Goal: Task Accomplishment & Management: Manage account settings

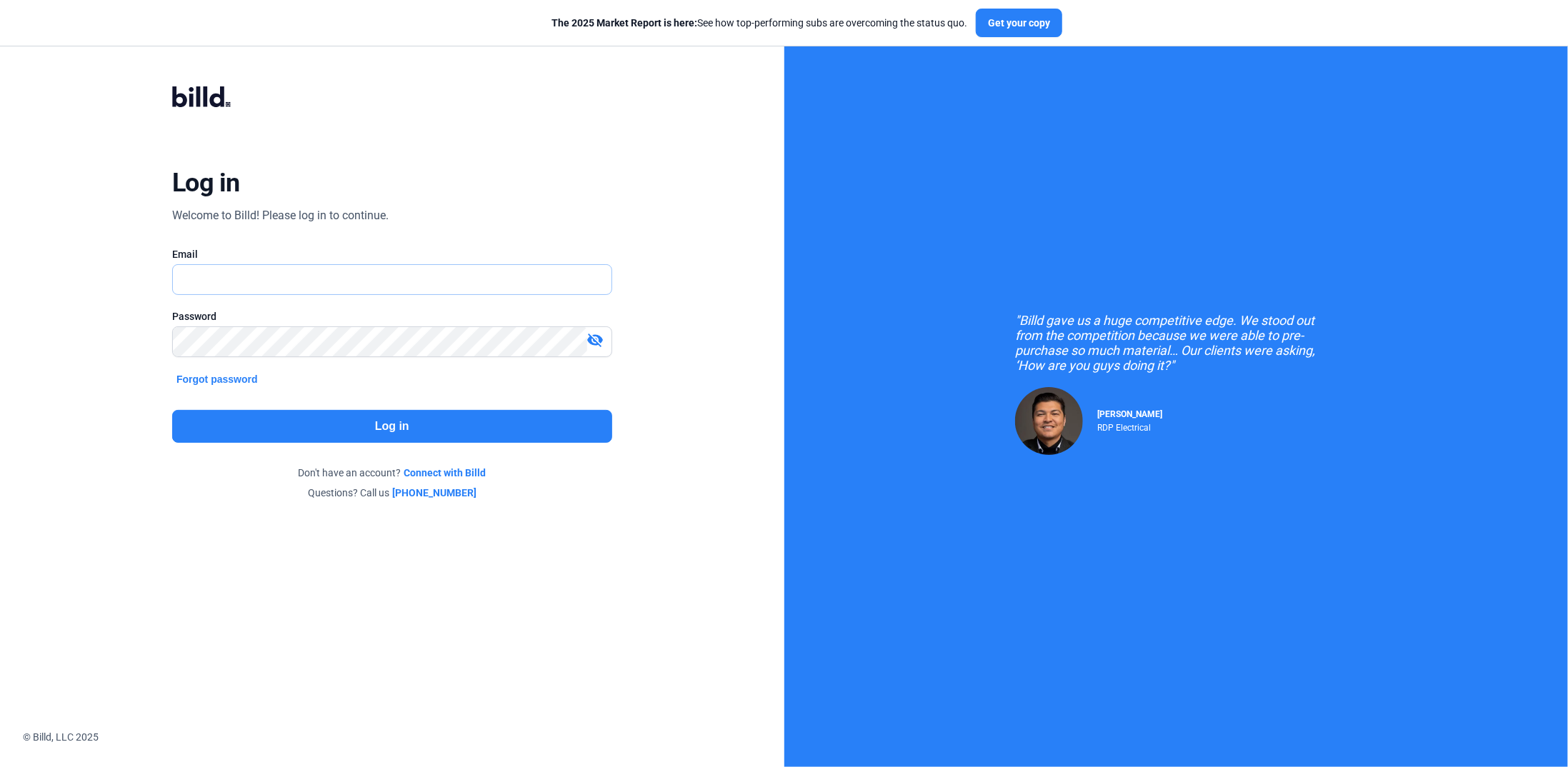
click at [195, 283] on input "text" at bounding box center [392, 279] width 439 height 29
type input "[PERSON_NAME][EMAIL_ADDRESS][DOMAIN_NAME]"
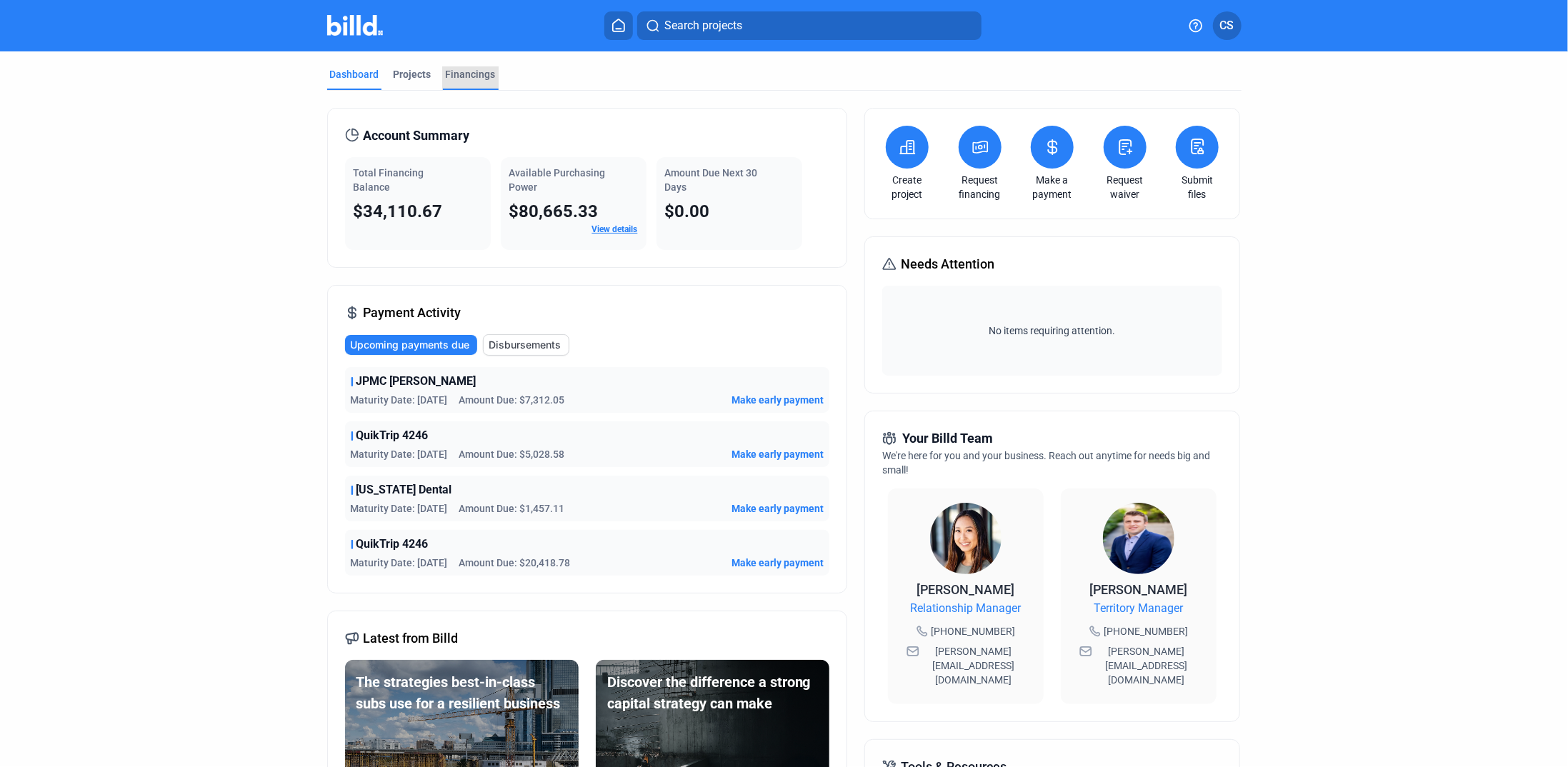
click at [466, 70] on div "Financings" at bounding box center [470, 74] width 50 height 15
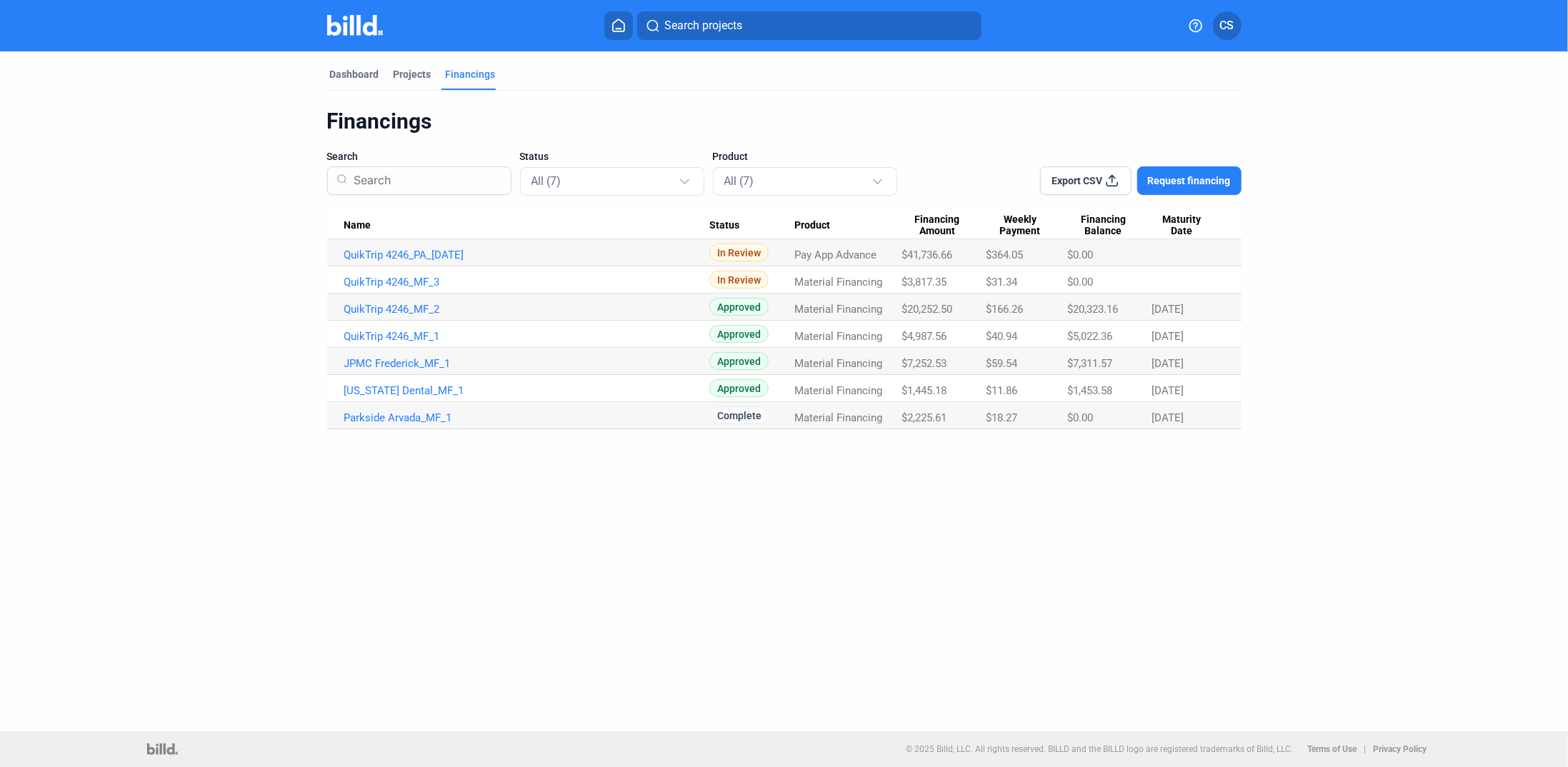
click at [407, 246] on td "QuikTrip 4246_PA_[DATE]" at bounding box center [518, 253] width 382 height 27
click at [405, 252] on link "QuikTrip 4246_PA_[DATE]" at bounding box center [527, 254] width 365 height 13
click at [1218, 22] on button "CS" at bounding box center [1226, 25] width 28 height 28
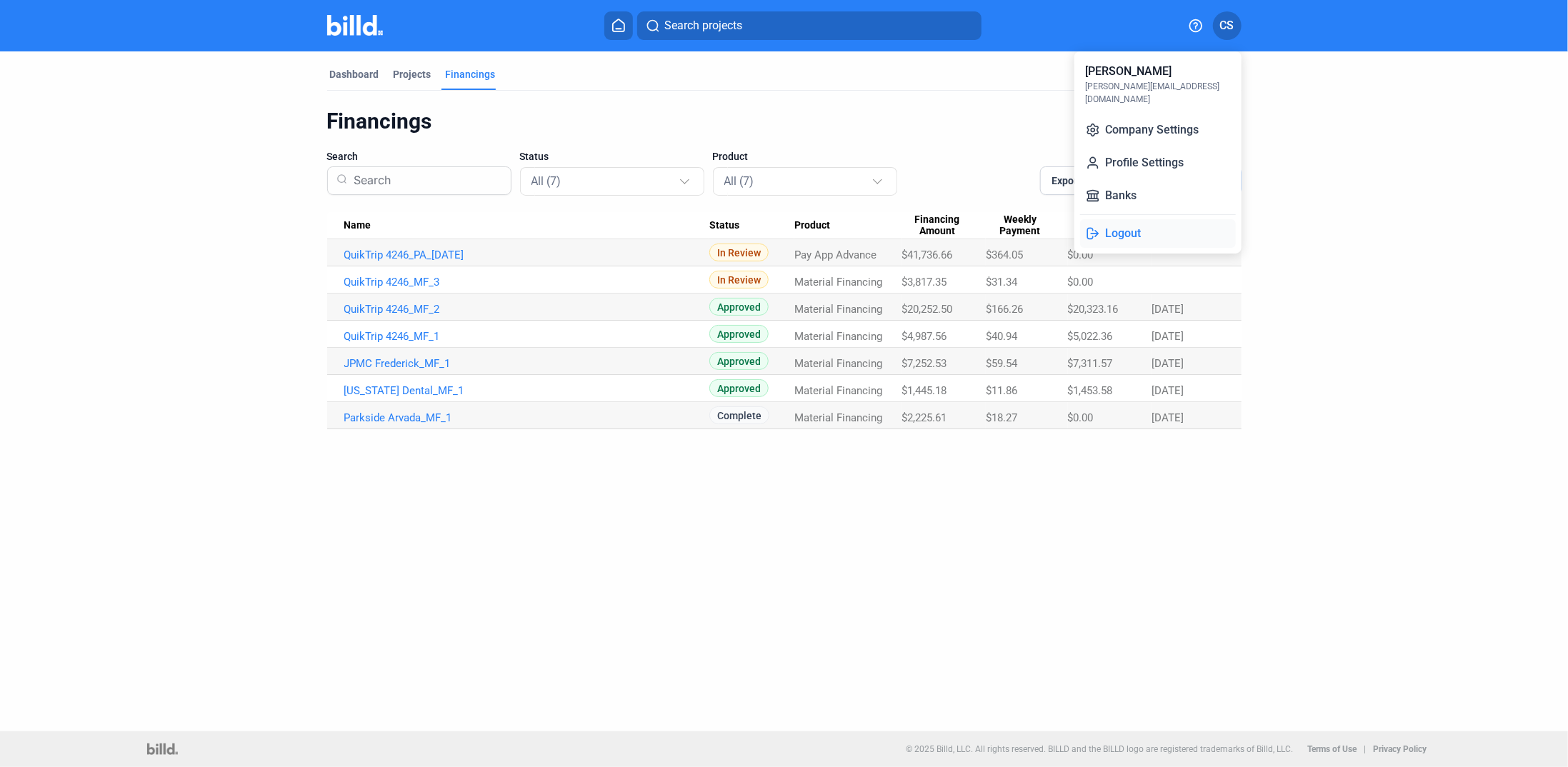
click at [1136, 223] on button "Logout" at bounding box center [1157, 233] width 155 height 28
